Goal: Information Seeking & Learning: Understand process/instructions

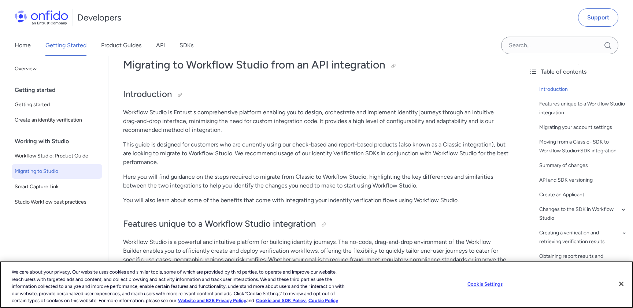
scroll to position [43, 0]
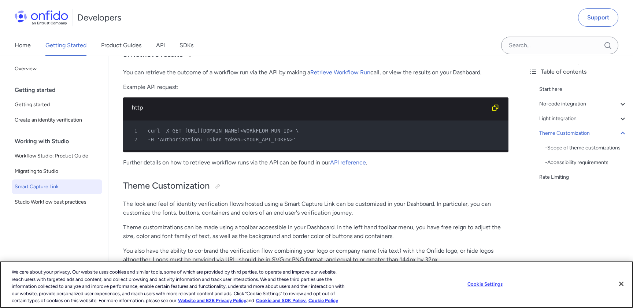
scroll to position [1864, 0]
